Goal: Task Accomplishment & Management: Manage account settings

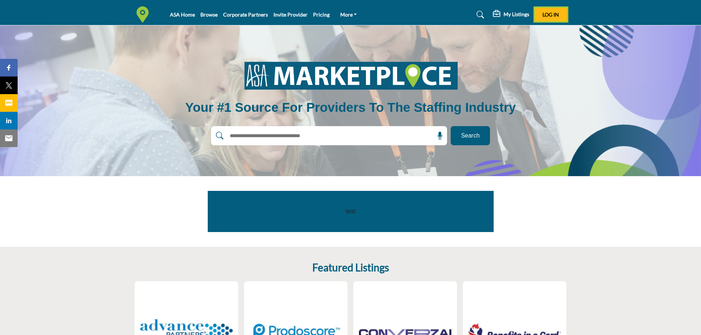
click at [544, 14] on span "Log In" at bounding box center [551, 14] width 17 height 6
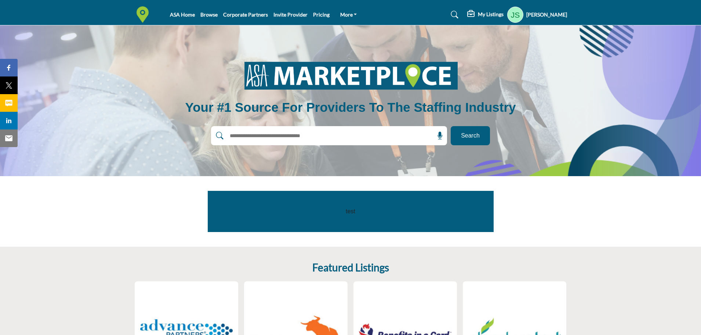
click at [491, 16] on h5 "My Listings" at bounding box center [491, 14] width 26 height 7
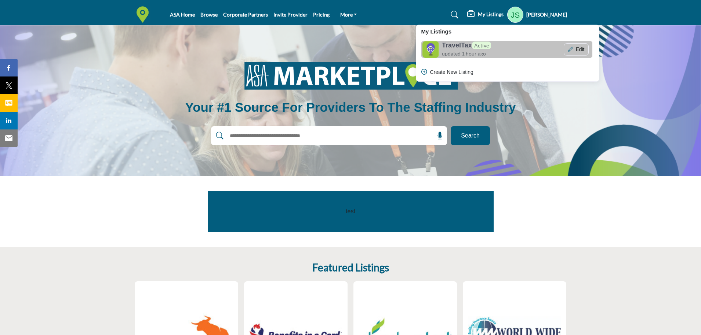
click at [460, 48] on h6 "TravelTax Active" at bounding box center [466, 45] width 49 height 8
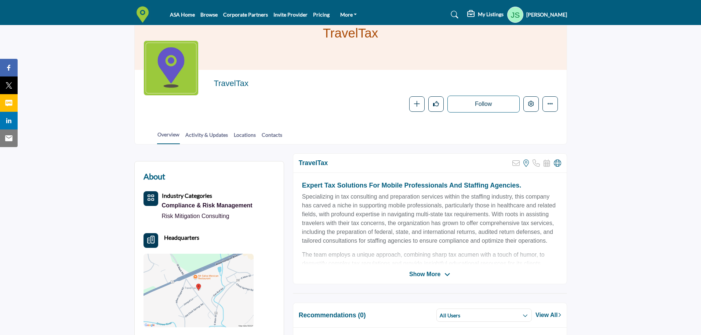
scroll to position [110, 0]
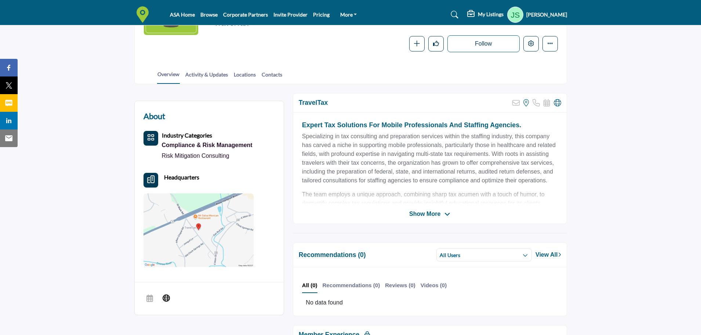
click at [434, 215] on span "Show More" at bounding box center [424, 213] width 31 height 9
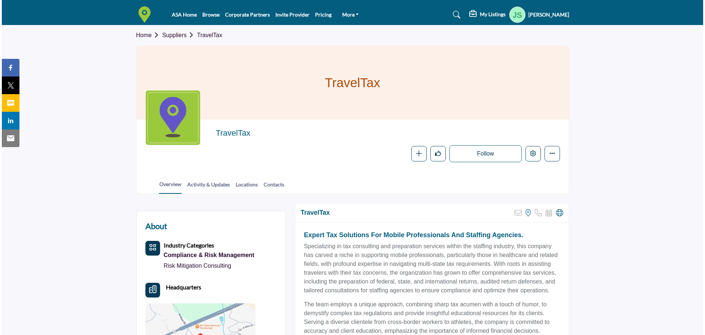
scroll to position [0, 0]
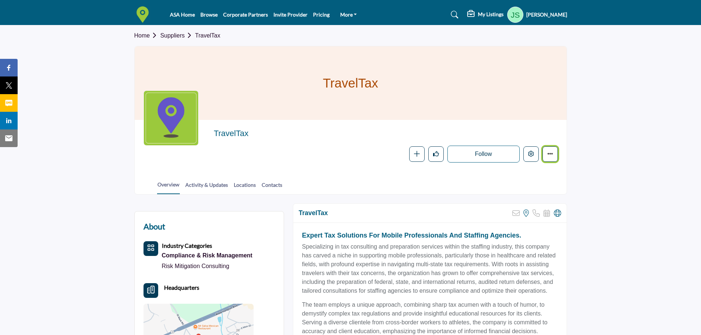
click at [553, 150] on button "More details" at bounding box center [550, 153] width 15 height 15
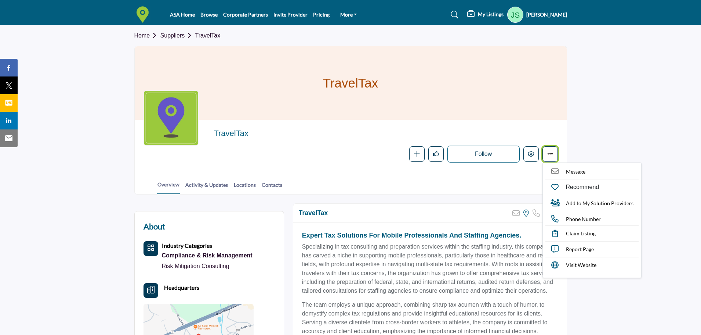
click at [553, 150] on button "More details" at bounding box center [550, 153] width 15 height 15
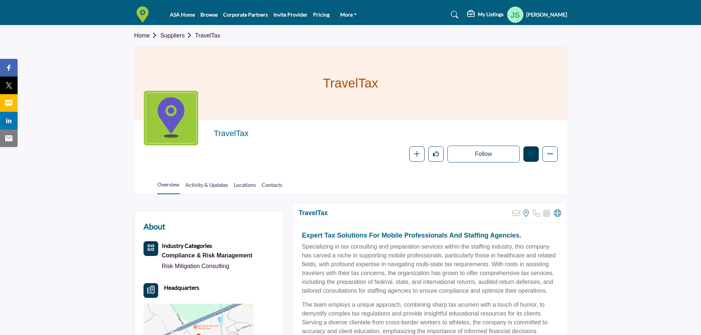
click at [528, 150] on button "Edit company" at bounding box center [531, 153] width 15 height 15
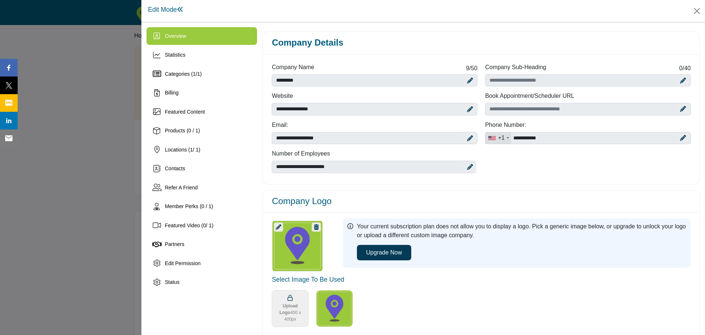
click at [470, 166] on icon at bounding box center [470, 167] width 6 height 6
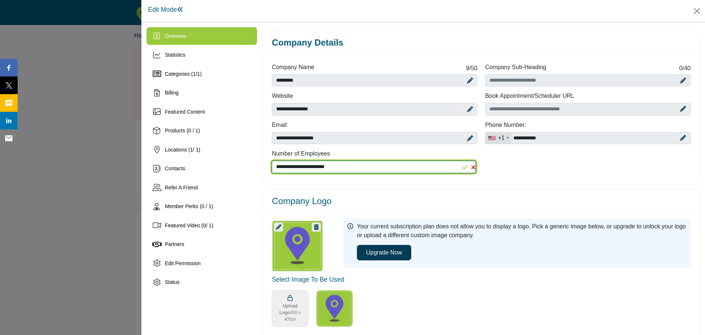
click at [407, 165] on select "**********" at bounding box center [374, 166] width 204 height 12
select select "*****"
click at [272, 160] on select "**********" at bounding box center [374, 166] width 204 height 12
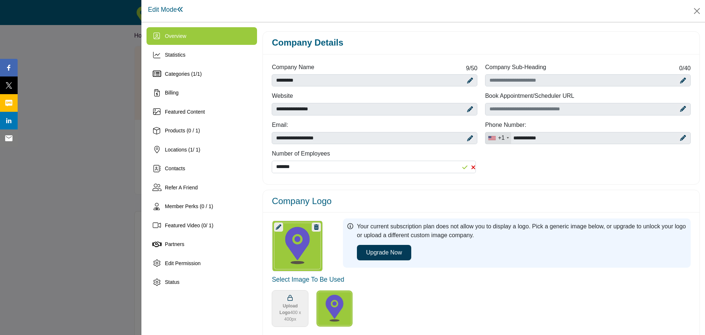
click at [549, 190] on div "Company Logo" at bounding box center [481, 201] width 437 height 23
click at [680, 80] on icon at bounding box center [683, 80] width 6 height 6
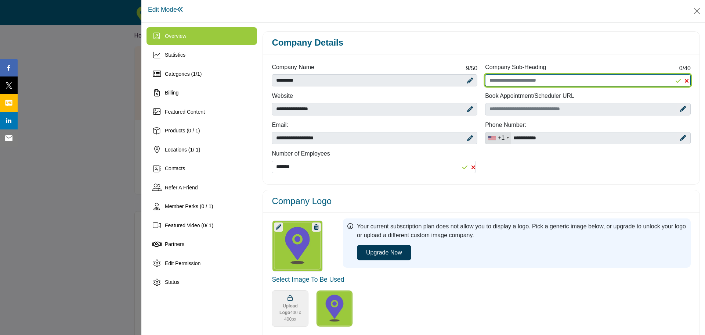
click at [633, 81] on input "Enter Company Sub-Heading" at bounding box center [588, 80] width 206 height 12
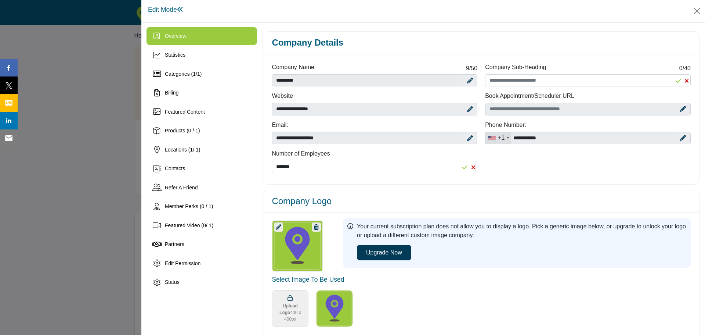
click at [542, 176] on div "Company Name 9 /50 ********* Company Sub-Heading 0 /40 Website" at bounding box center [481, 120] width 427 height 115
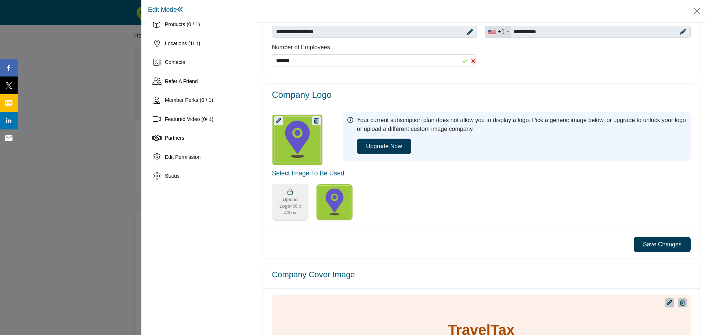
scroll to position [110, 0]
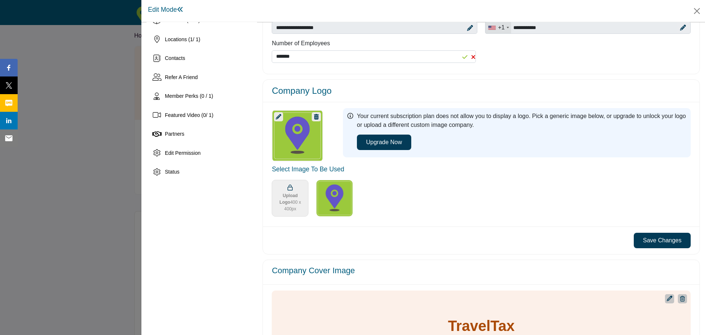
click at [660, 240] on button "Save Changes" at bounding box center [662, 239] width 57 height 15
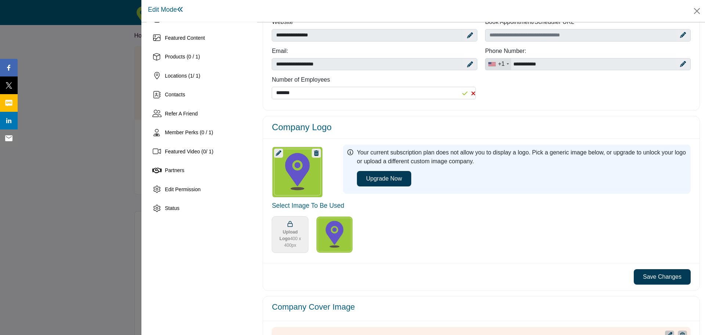
scroll to position [0, 0]
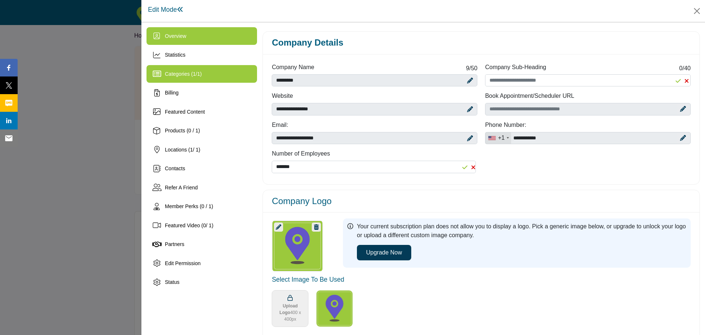
click at [189, 71] on span "Categories ( 1 / 1 )" at bounding box center [183, 74] width 37 height 6
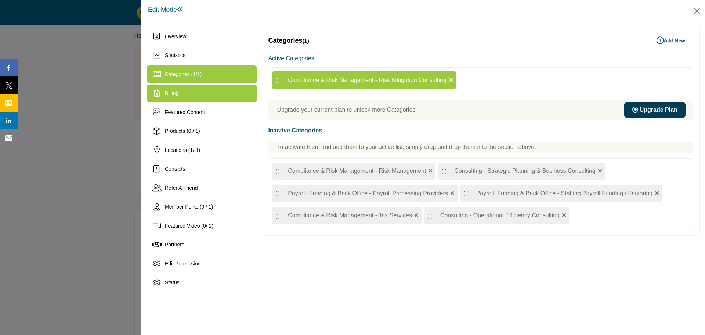
click at [178, 93] on span "Billing" at bounding box center [172, 93] width 14 height 6
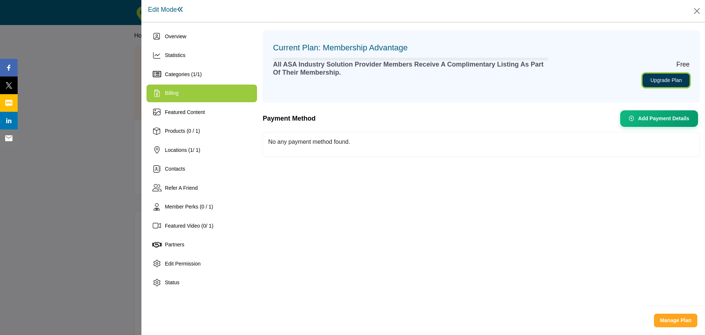
click at [676, 78] on link "Upgrade Plan" at bounding box center [666, 80] width 47 height 14
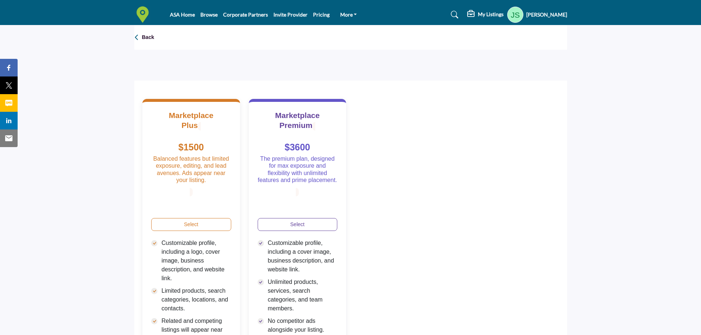
click at [147, 34] on p "Back" at bounding box center [148, 37] width 12 height 7
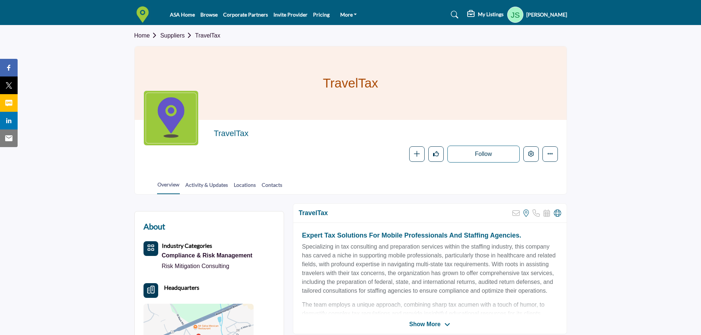
click at [498, 13] on h5 "My Listings" at bounding box center [491, 14] width 26 height 7
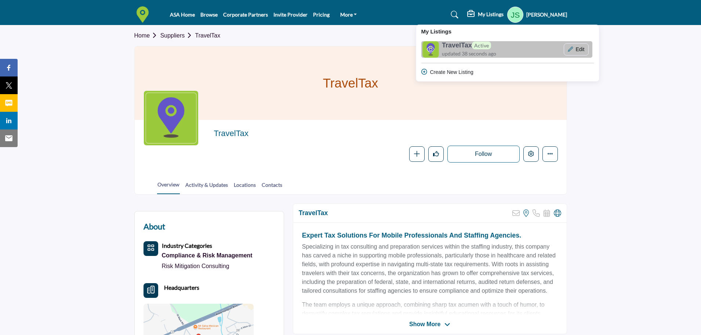
click at [466, 44] on h6 "TravelTax Active" at bounding box center [466, 45] width 49 height 8
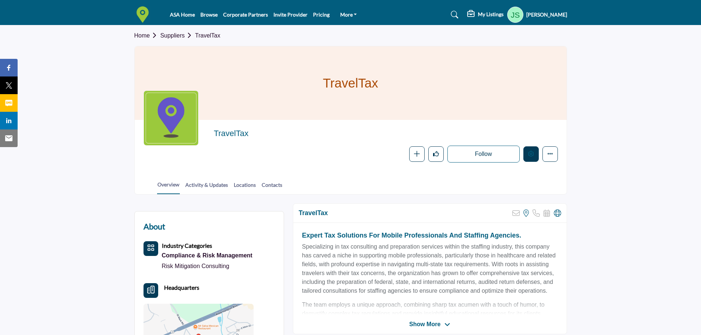
click at [531, 151] on icon "Edit company" at bounding box center [531, 154] width 6 height 6
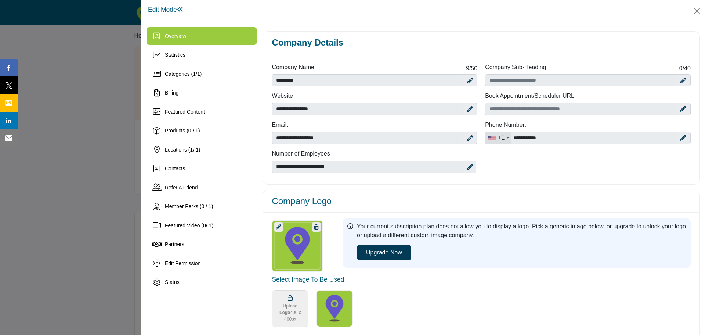
click at [470, 166] on icon at bounding box center [470, 167] width 6 height 6
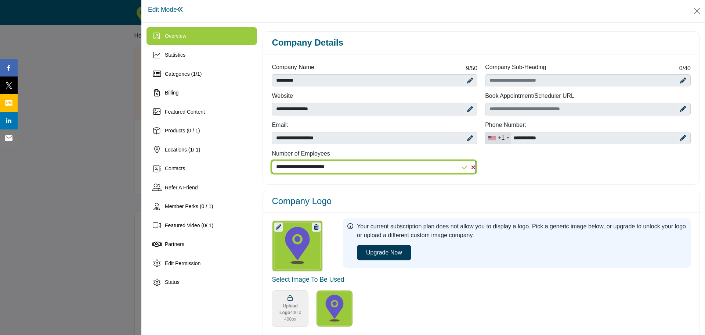
click at [397, 164] on select "**********" at bounding box center [374, 166] width 204 height 12
select select "*****"
click at [272, 160] on select "**********" at bounding box center [374, 166] width 204 height 12
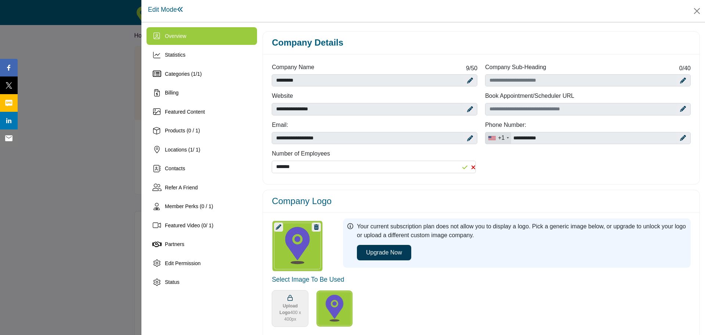
click at [544, 180] on div "Company Name 9 /50 ********* Company Sub-Heading 0 /40" at bounding box center [481, 120] width 437 height 127
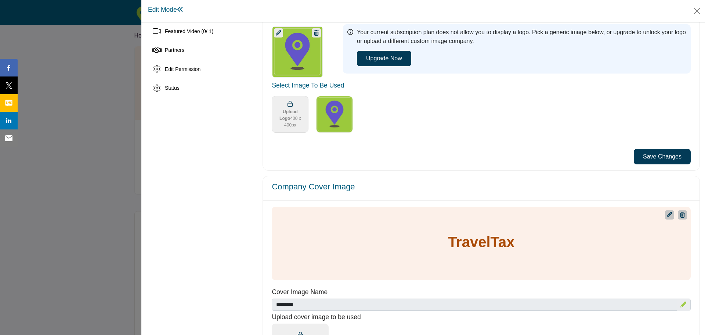
scroll to position [220, 0]
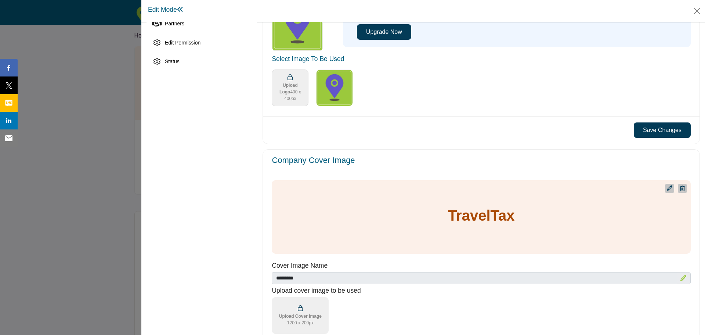
click at [662, 130] on button "Save Changes" at bounding box center [662, 129] width 57 height 15
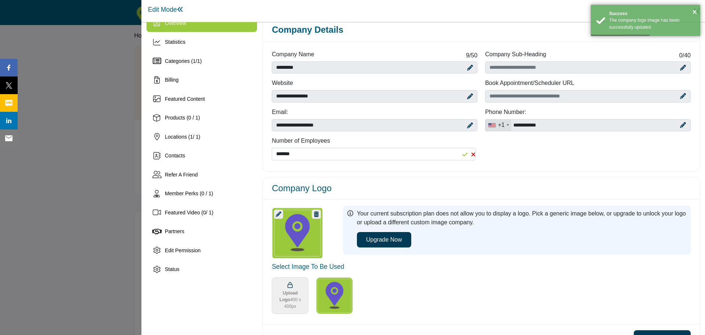
scroll to position [0, 0]
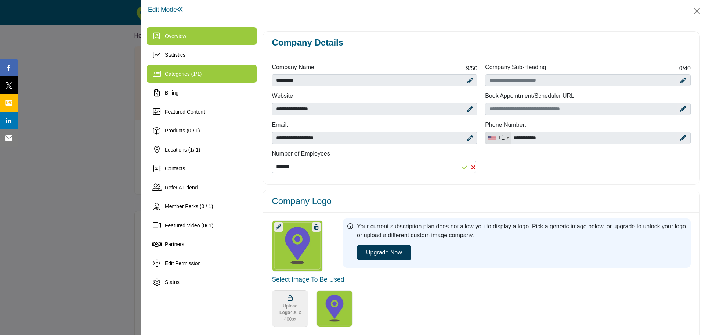
click at [187, 66] on div "Categories ( 1 / 1 )" at bounding box center [202, 74] width 111 height 18
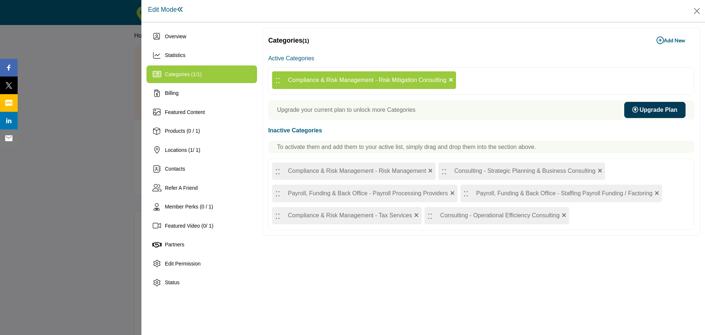
click at [332, 215] on div ":: Compliance & Risk Management - Tax Services" at bounding box center [346, 216] width 149 height 18
click at [451, 79] on icon at bounding box center [451, 80] width 4 height 6
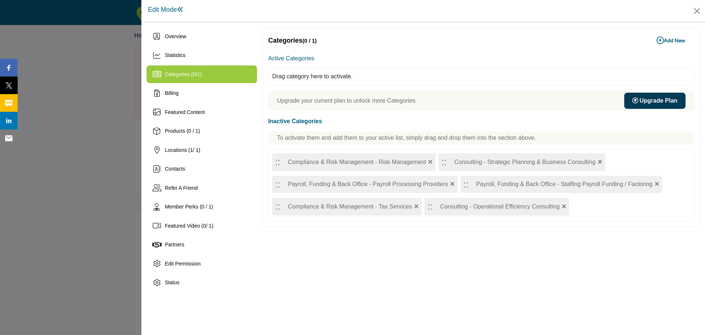
click at [371, 206] on div ":: Compliance & Risk Management - Tax Services" at bounding box center [346, 207] width 149 height 18
drag, startPoint x: 292, startPoint y: 206, endPoint x: 316, endPoint y: 66, distance: 141.6
click at [316, 66] on div "Active Categories Drag category here to activate. Upgrade your current plan to …" at bounding box center [481, 137] width 426 height 168
drag, startPoint x: 402, startPoint y: 206, endPoint x: 403, endPoint y: 75, distance: 131.1
click at [403, 75] on div "Active Categories Drag category here to activate. Upgrade your current plan to …" at bounding box center [481, 137] width 426 height 168
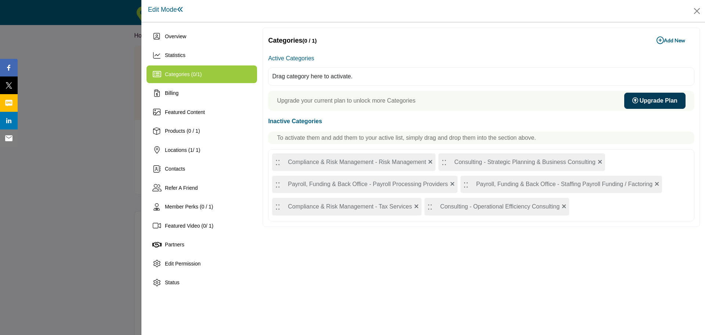
click at [393, 99] on p "Upgrade your current plan to unlock more Categories" at bounding box center [346, 100] width 138 height 9
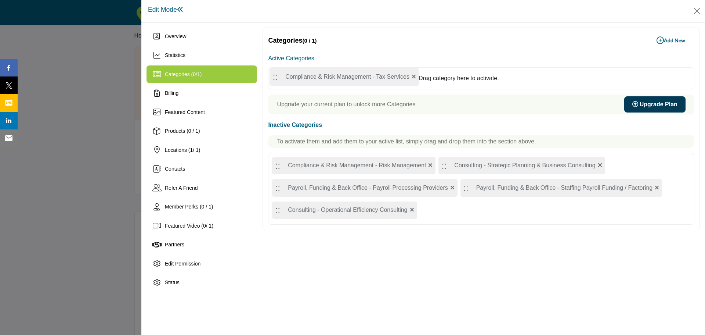
drag, startPoint x: 277, startPoint y: 207, endPoint x: 274, endPoint y: 77, distance: 129.7
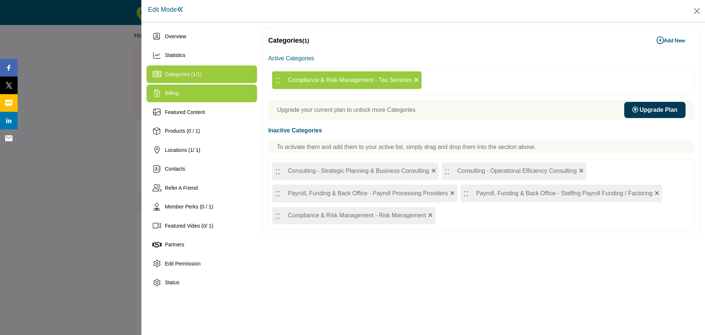
click at [213, 94] on div "Billing" at bounding box center [202, 93] width 111 height 18
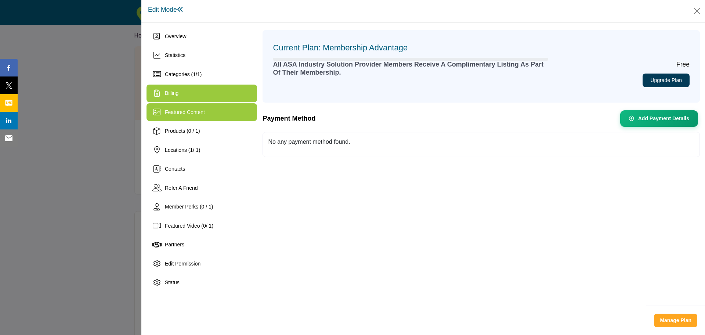
click at [200, 110] on span "Featured Content" at bounding box center [185, 112] width 40 height 6
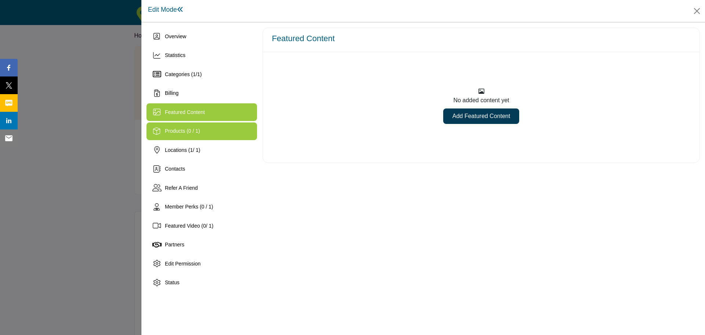
click at [194, 127] on div "Products (0 / 1)" at bounding box center [202, 131] width 111 height 18
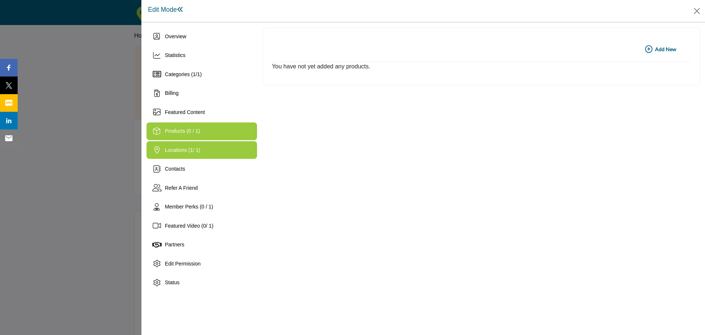
click at [189, 152] on span "Locations ( 1 / 1)" at bounding box center [183, 150] width 36 height 6
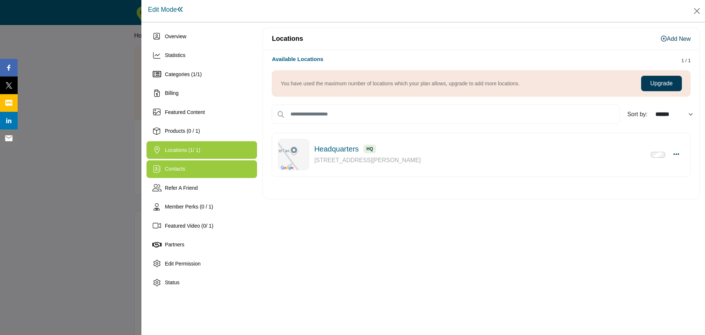
click at [186, 167] on div "Contacts" at bounding box center [202, 169] width 111 height 18
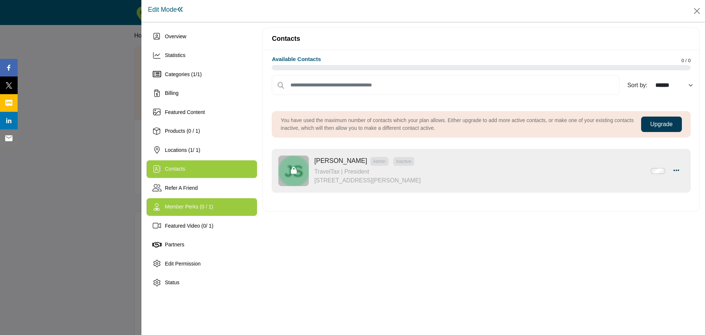
click at [186, 204] on span "Member Perks (0 / 1)" at bounding box center [189, 206] width 48 height 6
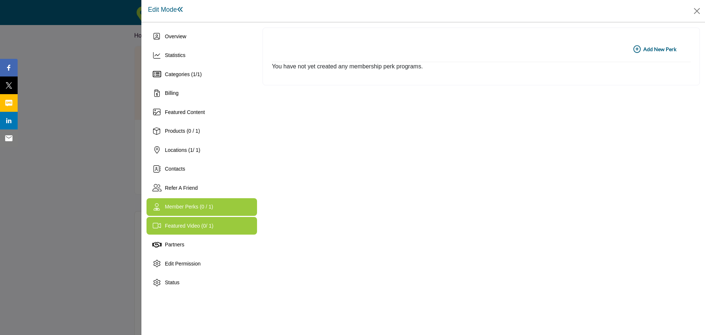
click at [185, 225] on span "Featured Video ( 0 / 1)" at bounding box center [189, 226] width 48 height 6
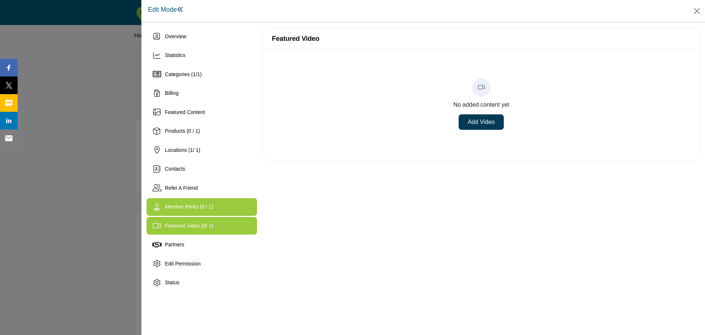
click at [184, 210] on div "Member Perks (0 / 1)" at bounding box center [189, 207] width 48 height 8
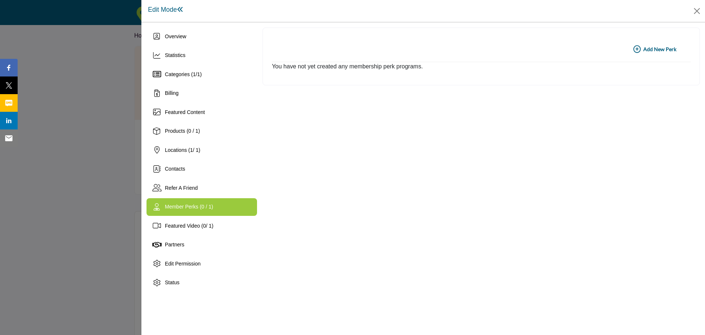
click at [658, 46] on b "Add New Add New Perk" at bounding box center [654, 49] width 43 height 7
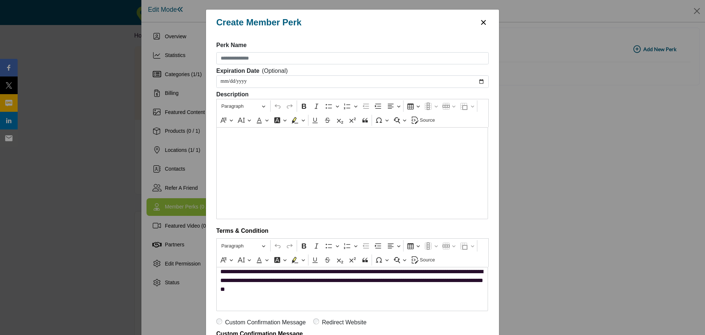
click at [483, 22] on button "×" at bounding box center [483, 22] width 11 height 14
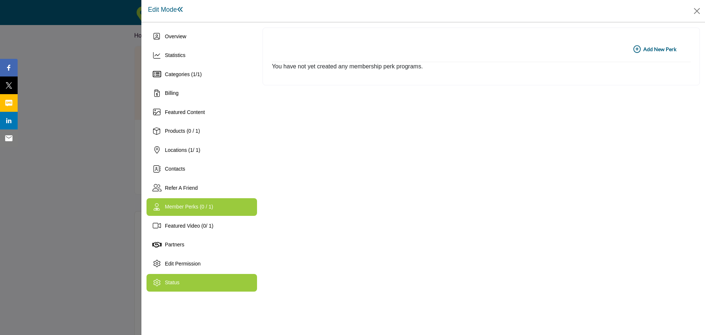
click at [166, 279] on div "Status" at bounding box center [172, 282] width 15 height 8
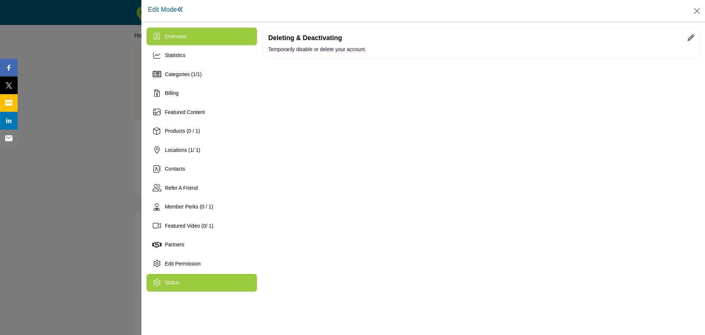
click at [176, 36] on span "Overview" at bounding box center [175, 36] width 21 height 6
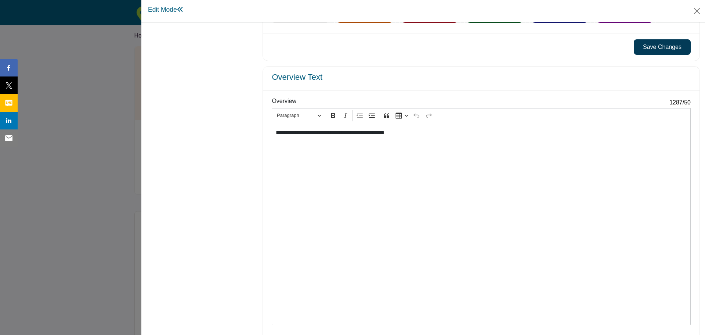
scroll to position [652, 0]
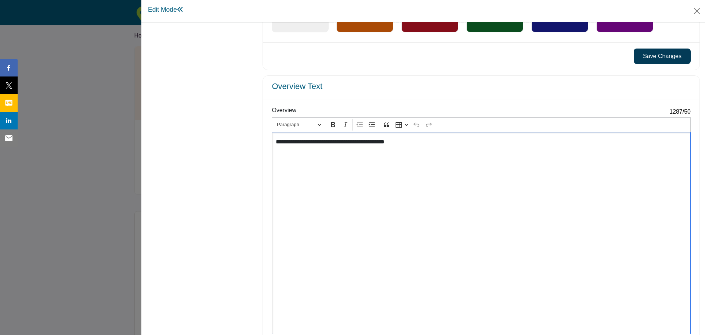
click at [303, 141] on p "**********" at bounding box center [480, 141] width 408 height 9
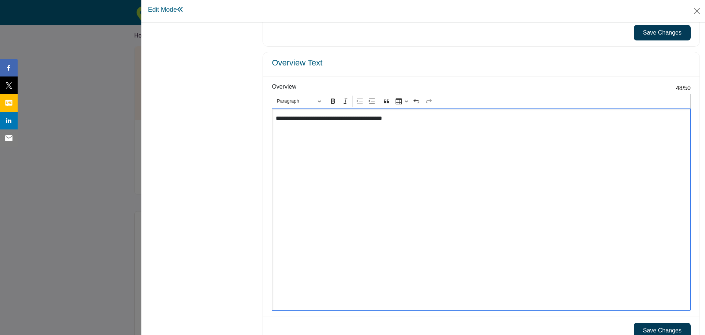
scroll to position [689, 0]
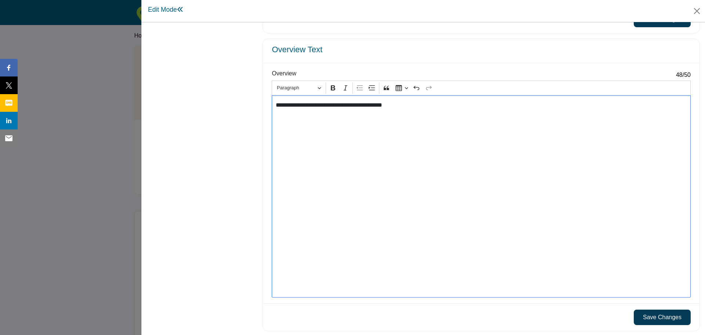
click at [666, 313] on button "Save Changes" at bounding box center [662, 316] width 57 height 15
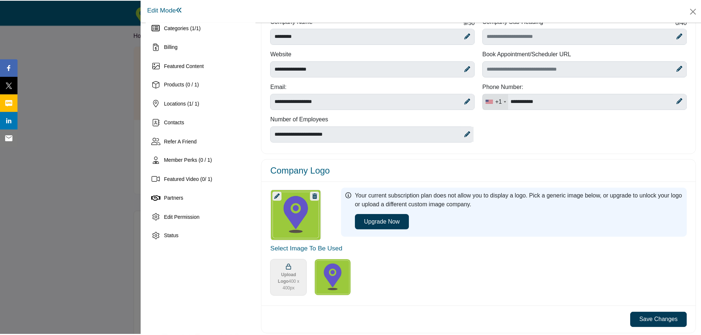
scroll to position [0, 0]
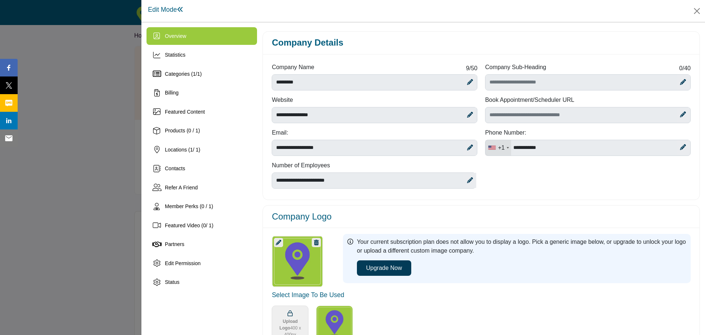
click at [181, 31] on div "Overview" at bounding box center [202, 36] width 111 height 18
click at [180, 8] on span at bounding box center [180, 9] width 7 height 7
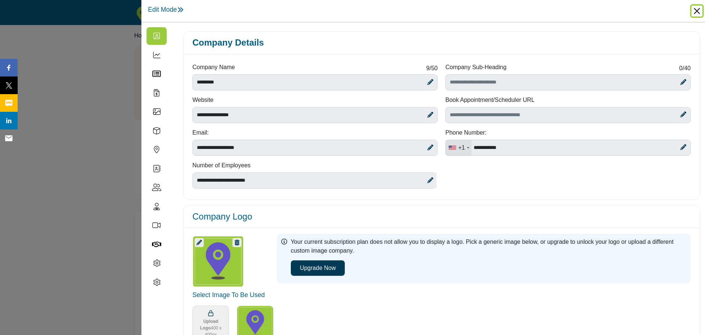
click at [697, 11] on button "Close" at bounding box center [697, 11] width 11 height 11
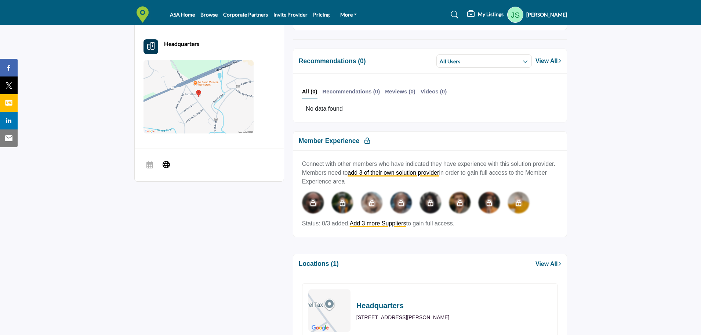
scroll to position [331, 0]
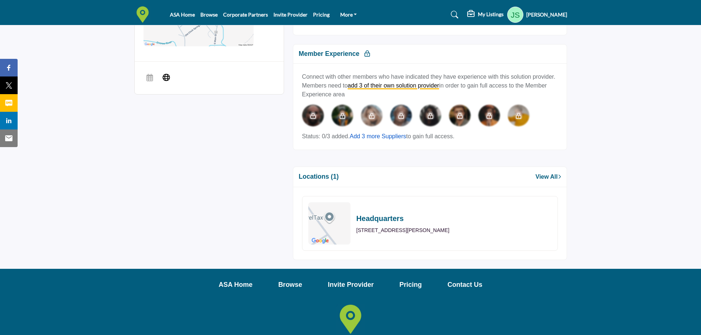
click at [386, 137] on link "Add 3 more Suppliers" at bounding box center [378, 136] width 57 height 6
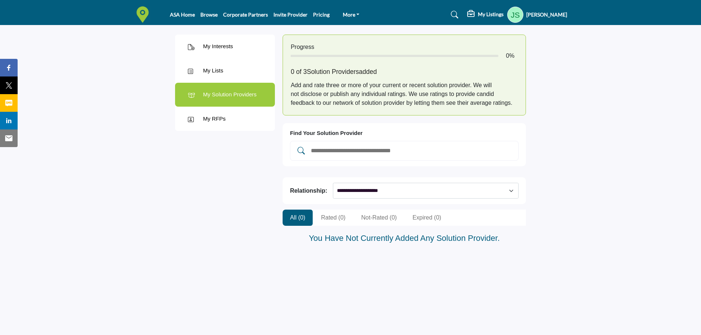
click at [514, 14] on profile-featured-e5880346-5e02-458a-a6b5-56ad270891b7 "Show hide supplier dropdown" at bounding box center [516, 15] width 16 height 16
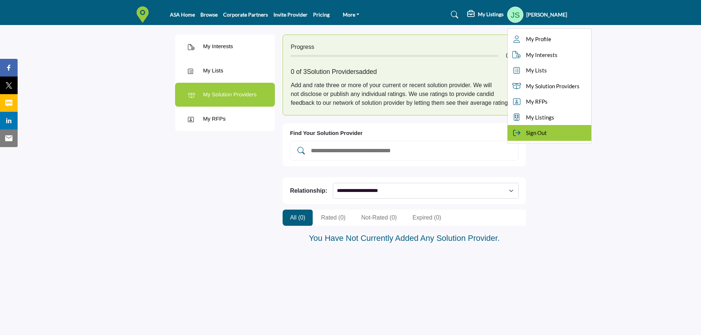
click at [531, 133] on span "Sign Out" at bounding box center [536, 133] width 21 height 8
